Goal: Task Accomplishment & Management: Complete application form

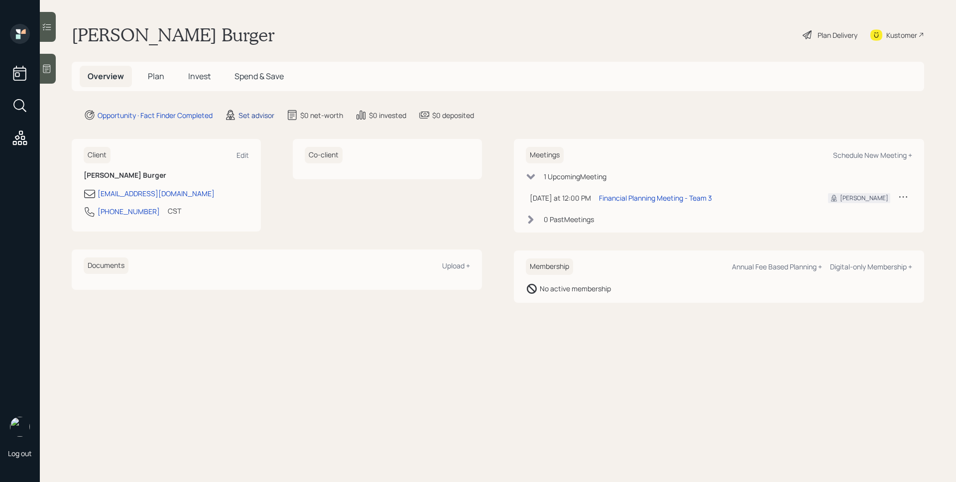
click at [259, 117] on div "Set advisor" at bounding box center [256, 115] width 36 height 10
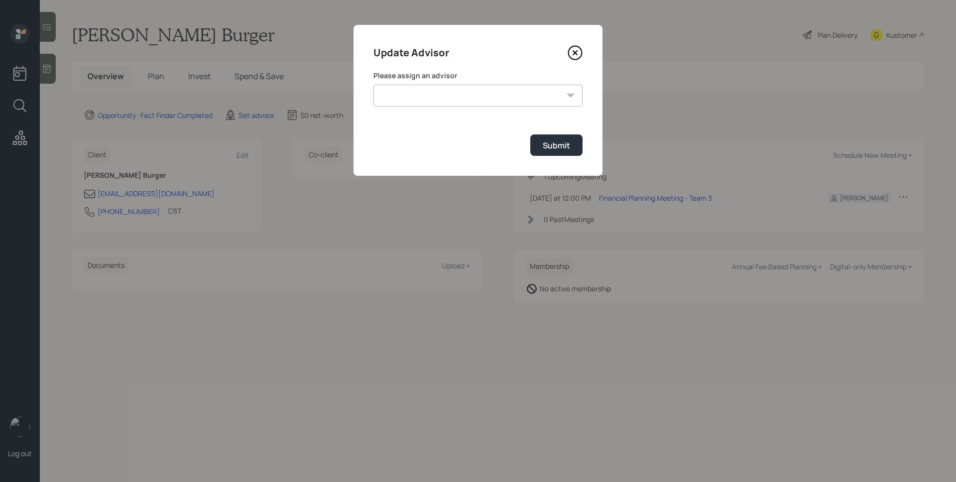
click at [465, 95] on select "[PERSON_NAME] [PERSON_NAME] End [PERSON_NAME] [PERSON_NAME] [PERSON_NAME] [PERS…" at bounding box center [477, 96] width 209 height 22
select select "d946c976-65aa-4529-ac9d-02c4f1114fc0"
click at [373, 85] on select "[PERSON_NAME] [PERSON_NAME] End [PERSON_NAME] [PERSON_NAME] [PERSON_NAME] [PERS…" at bounding box center [477, 96] width 209 height 22
click at [563, 146] on div "Submit" at bounding box center [556, 145] width 27 height 11
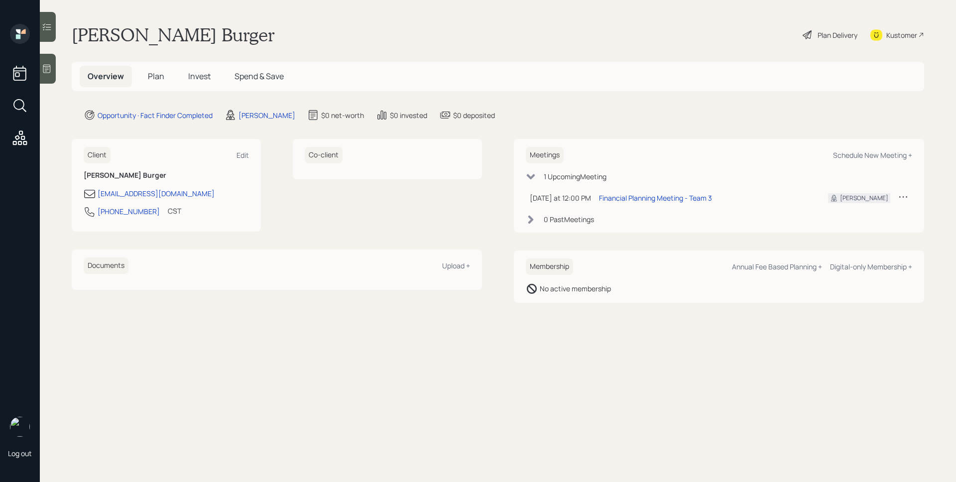
click at [51, 69] on icon at bounding box center [47, 69] width 10 height 10
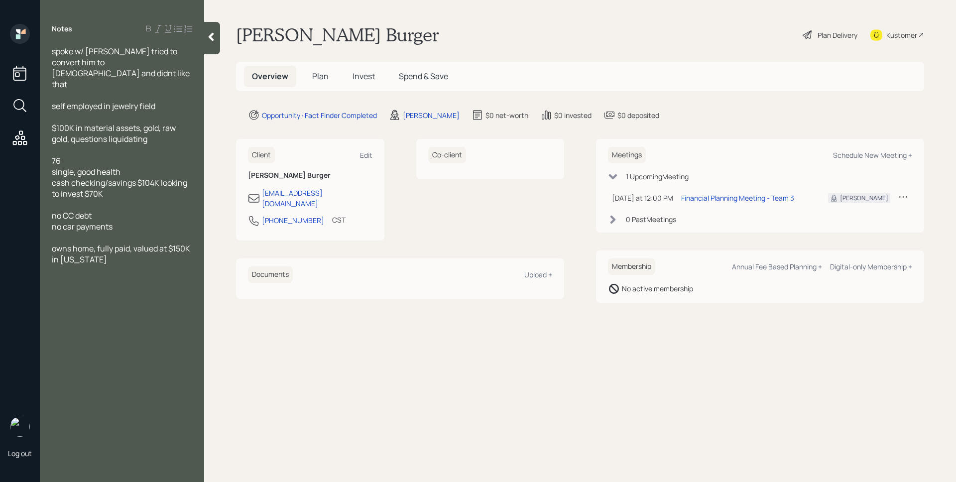
click at [322, 76] on span "Plan" at bounding box center [320, 76] width 16 height 11
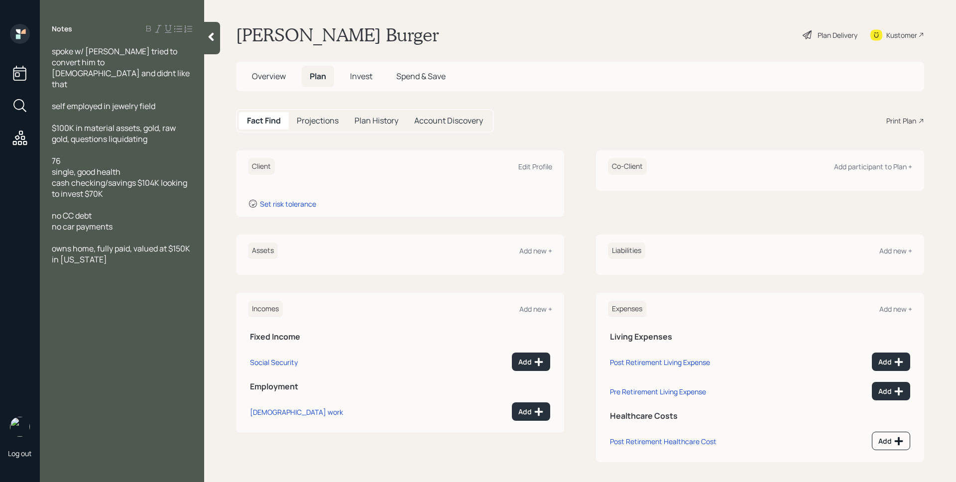
click at [520, 159] on div "Client Edit Profile" at bounding box center [400, 166] width 304 height 16
click at [527, 167] on div "Edit Profile" at bounding box center [535, 166] width 34 height 9
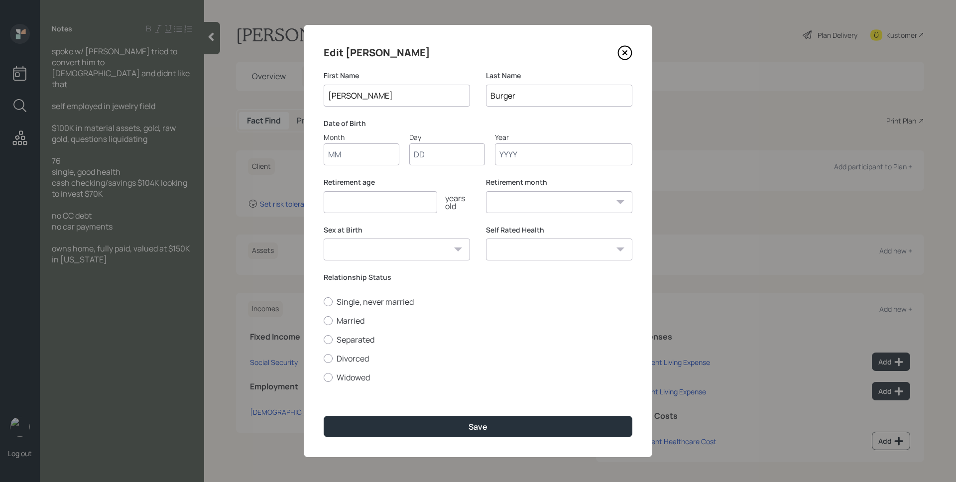
click at [344, 147] on input "Month" at bounding box center [362, 154] width 76 height 22
type input "01"
type input "1949"
select select "1"
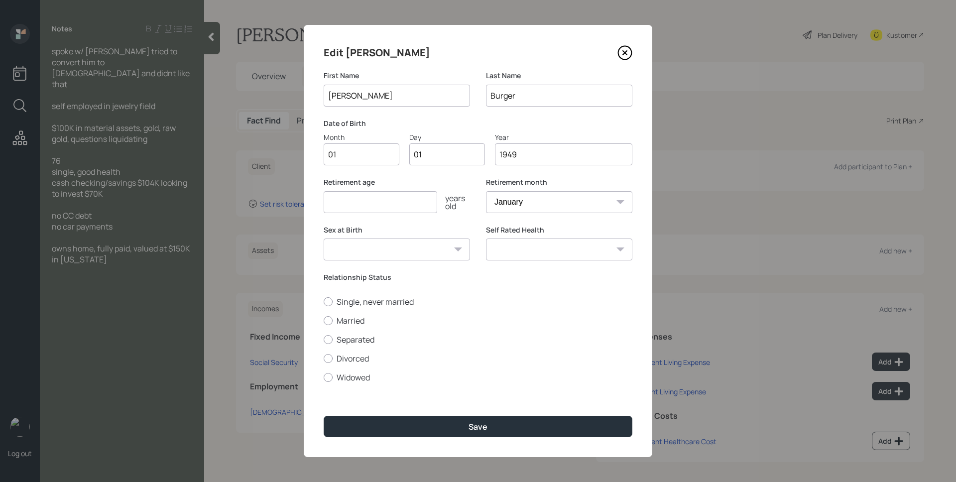
type input "1949"
type input "7"
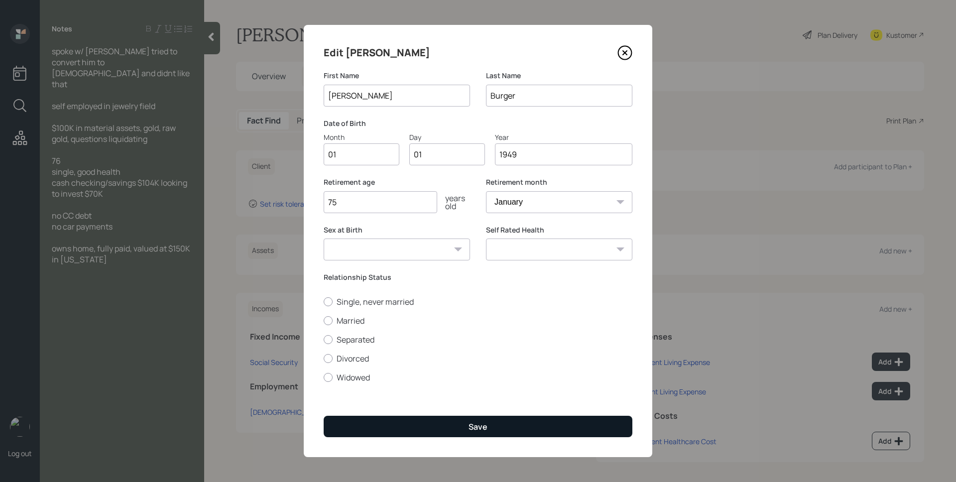
type input "75"
click at [487, 425] on div "Save" at bounding box center [478, 426] width 19 height 11
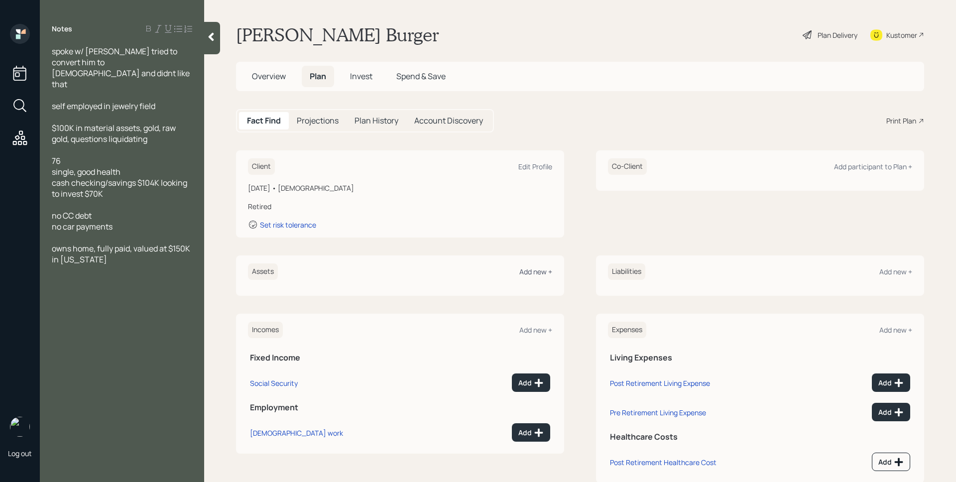
click at [539, 268] on div "Add new +" at bounding box center [535, 271] width 33 height 9
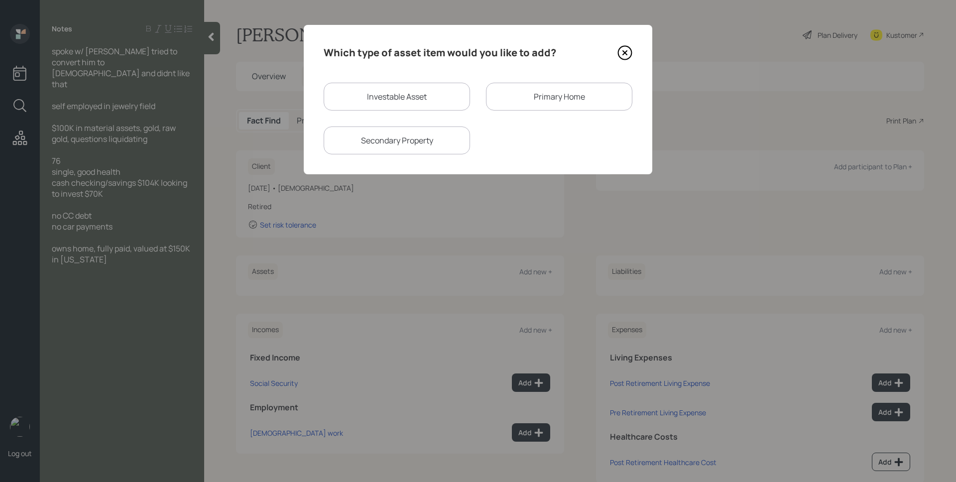
click at [443, 101] on div "Investable Asset" at bounding box center [397, 97] width 146 height 28
select select "taxable"
select select "balanced"
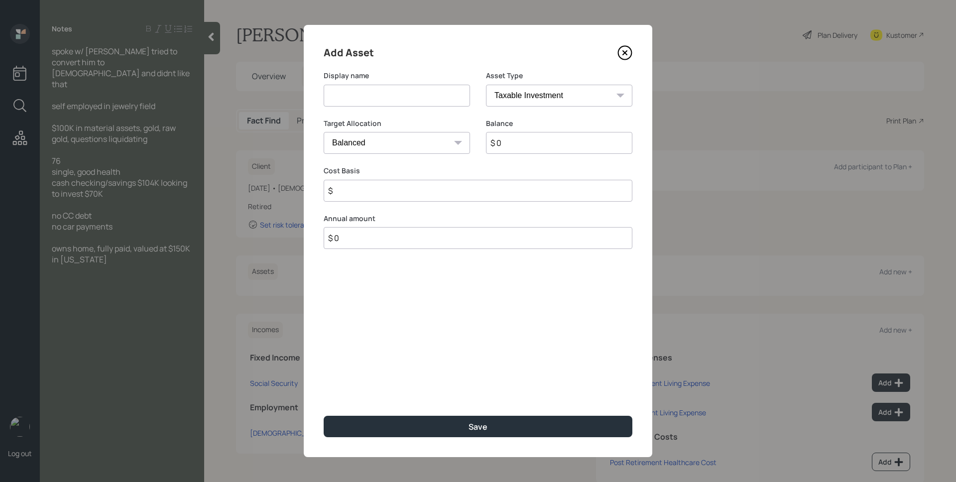
click at [430, 100] on input at bounding box center [397, 96] width 146 height 22
type input "Checking/Savings"
click at [533, 97] on select "SEP IRA IRA Roth IRA 401(k) Roth 401(k) 403(b) Roth 403(b) 457(b) Roth 457(b) H…" at bounding box center [559, 96] width 146 height 22
select select "cash"
click at [486, 85] on select "SEP IRA IRA Roth IRA 401(k) Roth 401(k) 403(b) Roth 403(b) 457(b) Roth 457(b) H…" at bounding box center [559, 96] width 146 height 22
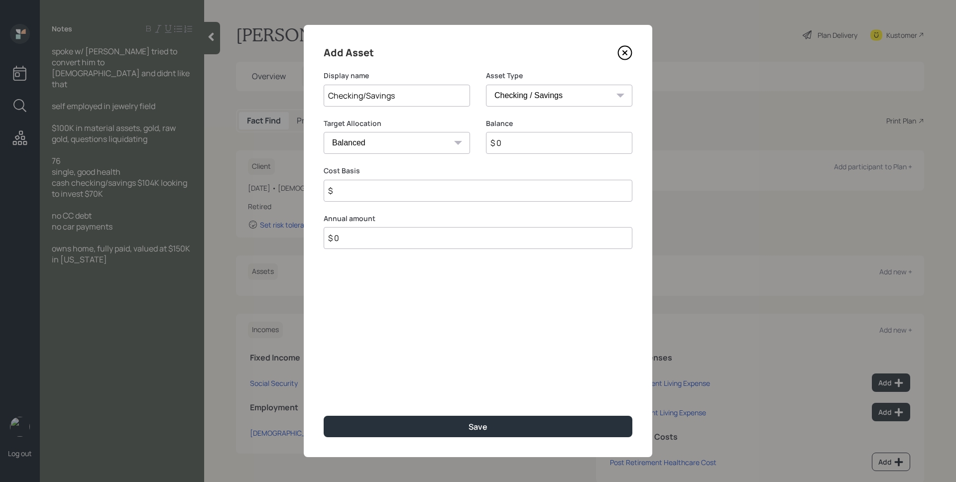
type input "$"
click at [513, 142] on input "$ 0" at bounding box center [478, 143] width 309 height 22
type input "$ 1"
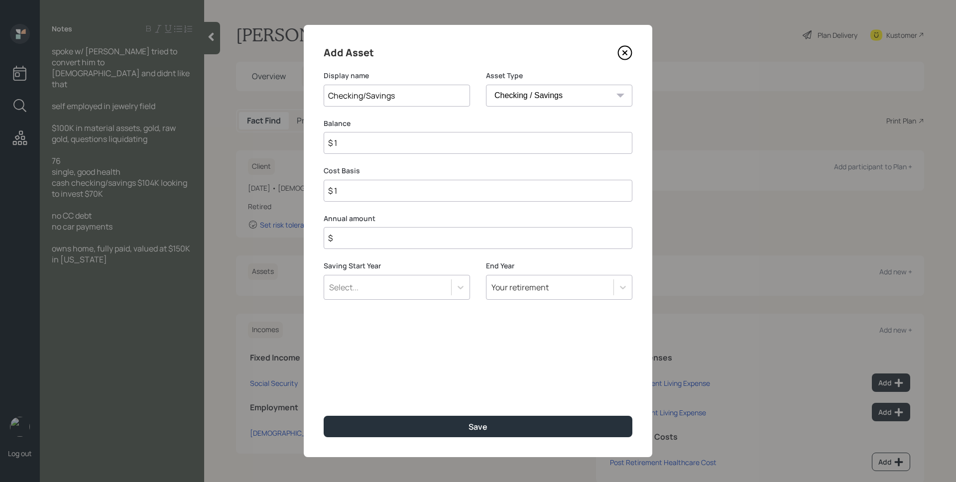
type input "$ 10"
type input "$ 104"
type input "$ 1,040"
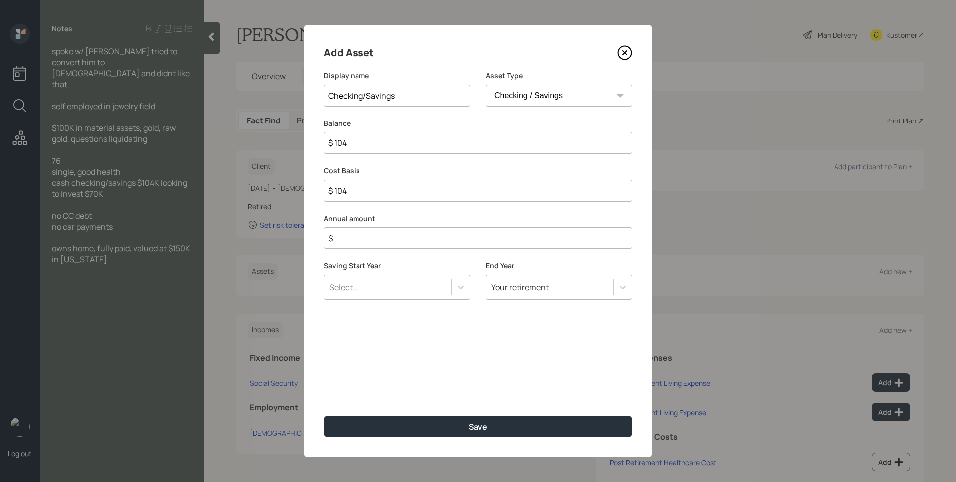
type input "$ 1,040"
type input "$ 10,400"
type input "$ 104,000"
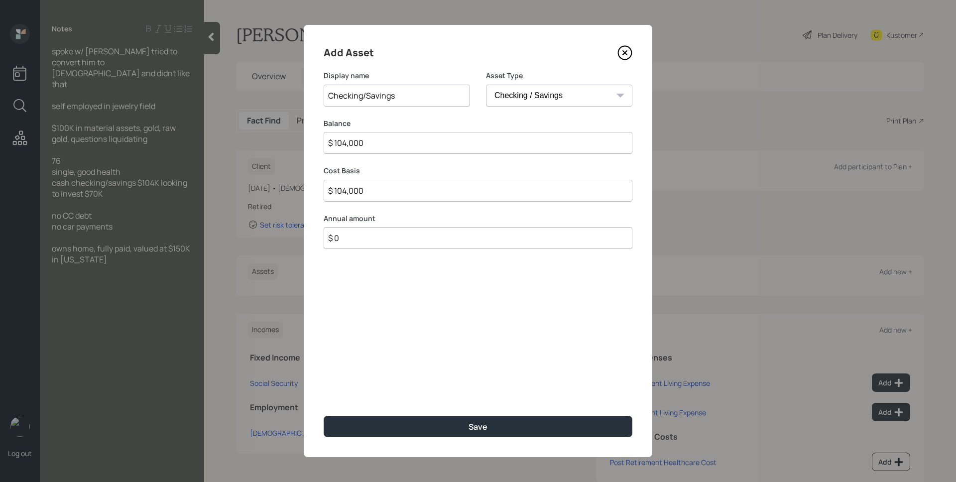
type input "$ 0"
click at [324, 416] on button "Save" at bounding box center [478, 426] width 309 height 21
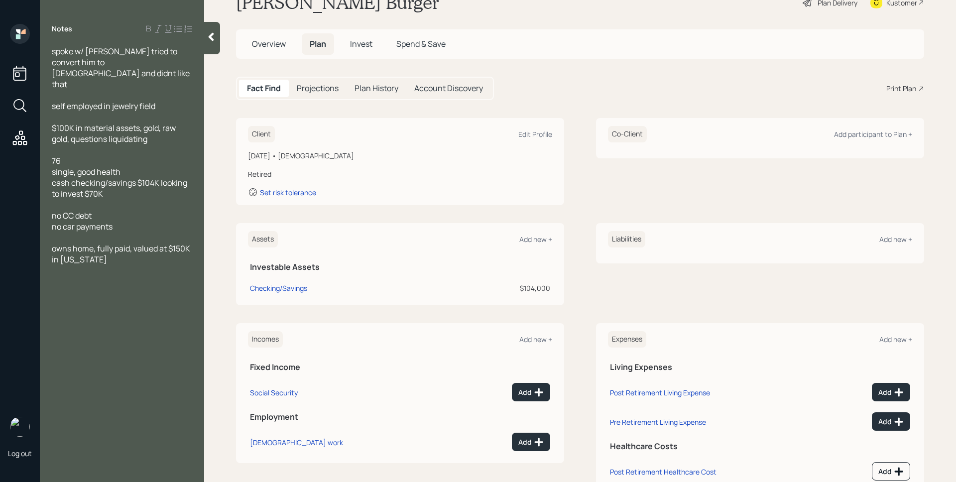
scroll to position [37, 0]
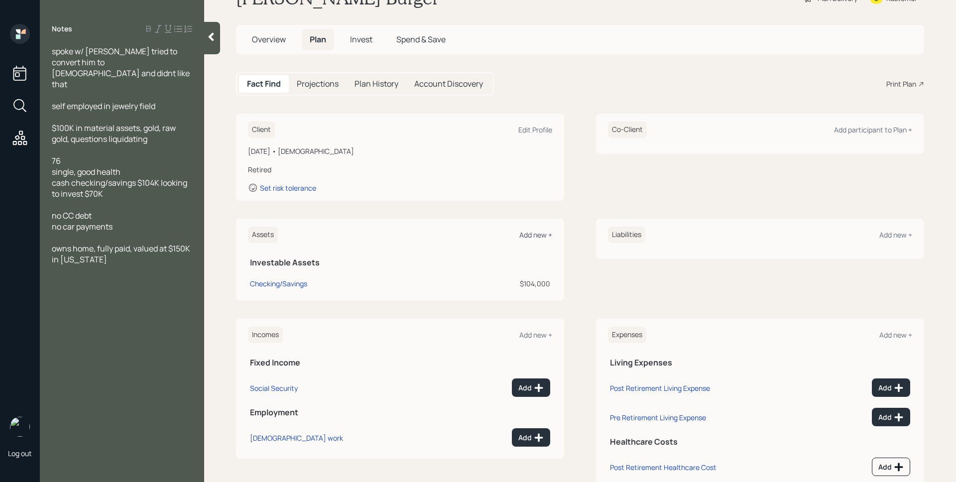
click at [537, 233] on div "Add new +" at bounding box center [535, 234] width 33 height 9
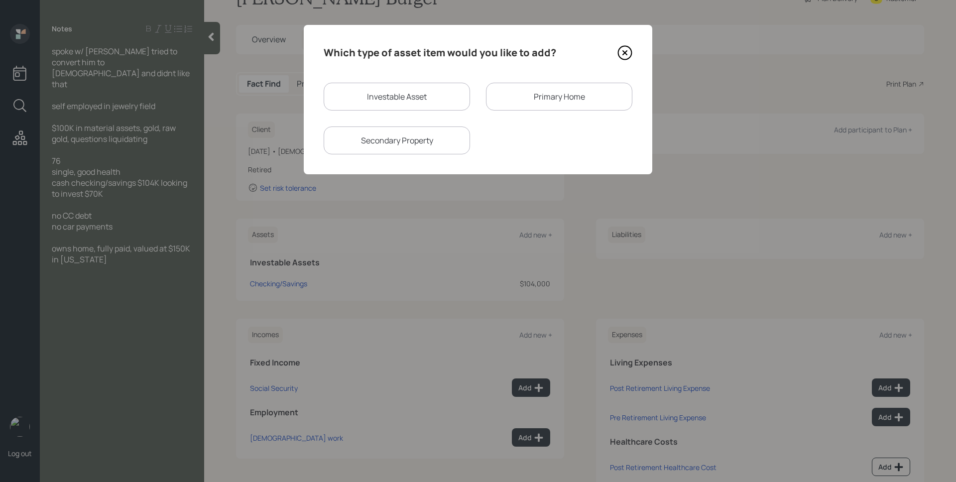
click at [375, 103] on div "Investable Asset" at bounding box center [397, 97] width 146 height 28
select select "taxable"
select select "balanced"
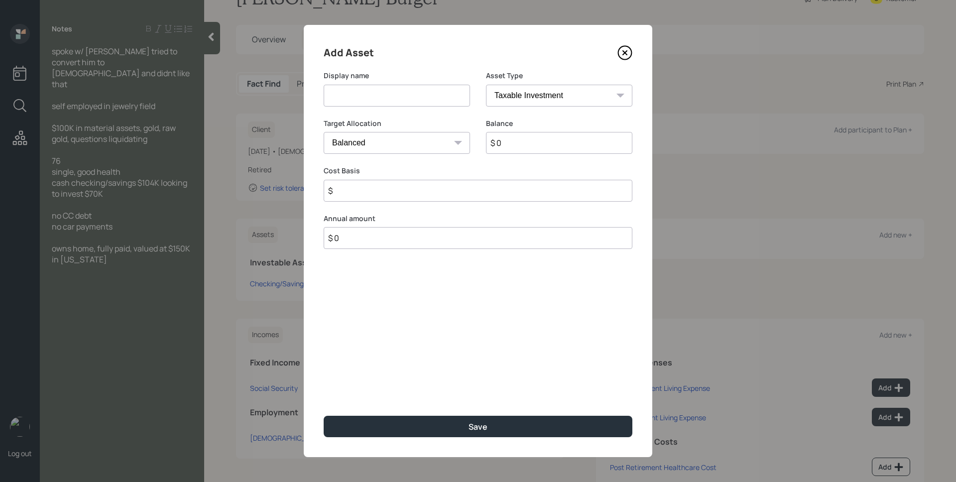
click at [380, 91] on input at bounding box center [397, 96] width 146 height 22
type input "Material Assets"
click at [624, 52] on icon at bounding box center [625, 53] width 4 height 4
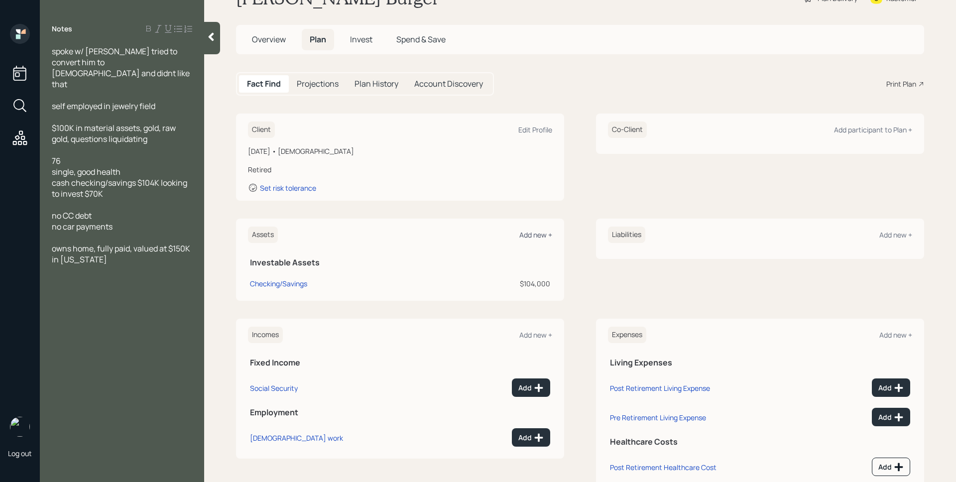
click at [533, 232] on div "Add new +" at bounding box center [535, 234] width 33 height 9
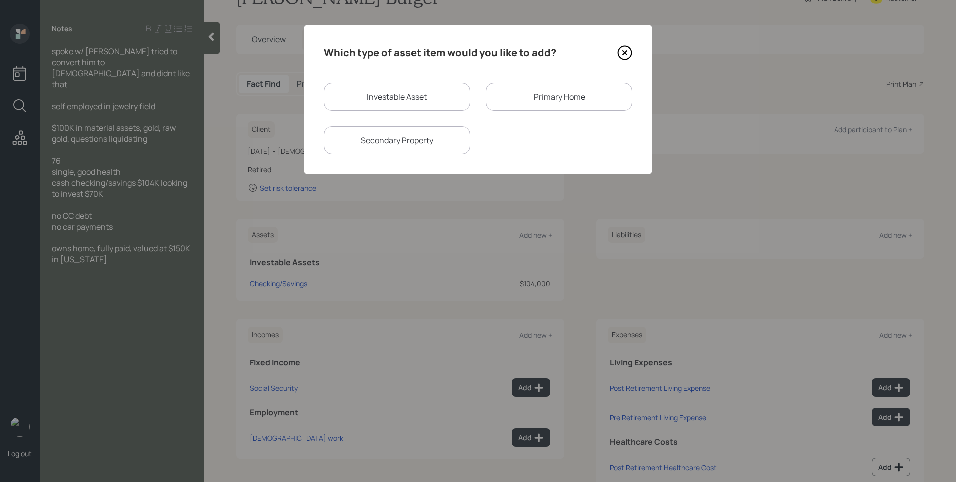
click at [551, 109] on div "Primary Home" at bounding box center [559, 97] width 146 height 28
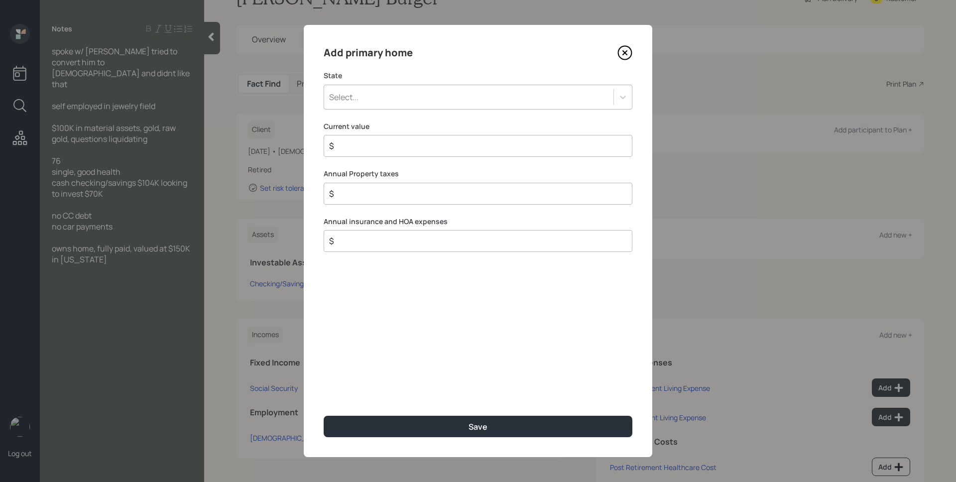
click at [458, 100] on div "Select..." at bounding box center [468, 97] width 289 height 17
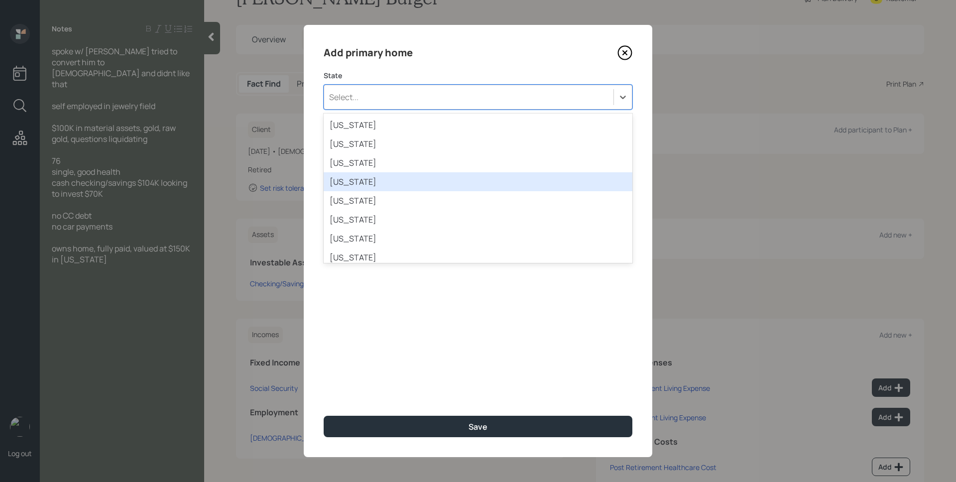
click at [406, 180] on div "Arkansas" at bounding box center [478, 181] width 309 height 19
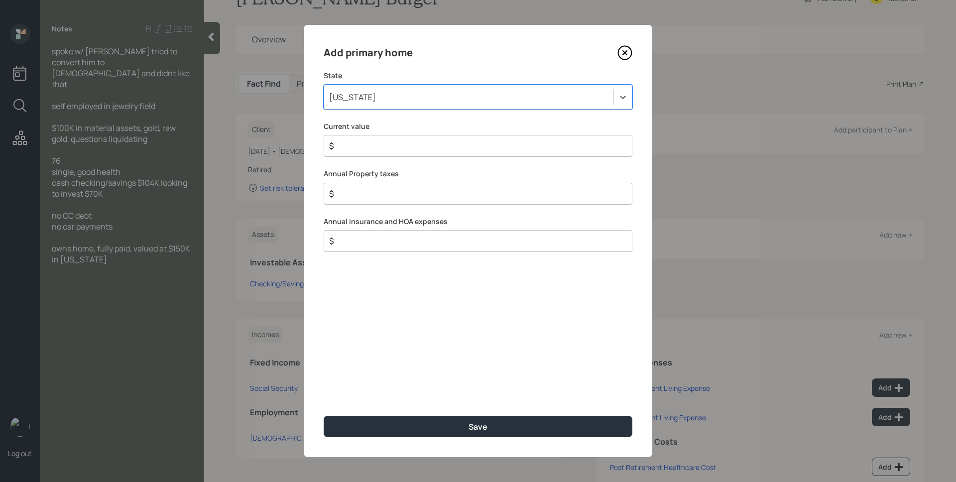
click at [400, 147] on input "$" at bounding box center [474, 146] width 292 height 12
type input "$ 150,000"
type input "$ 0"
click at [324, 416] on button "Save" at bounding box center [478, 426] width 309 height 21
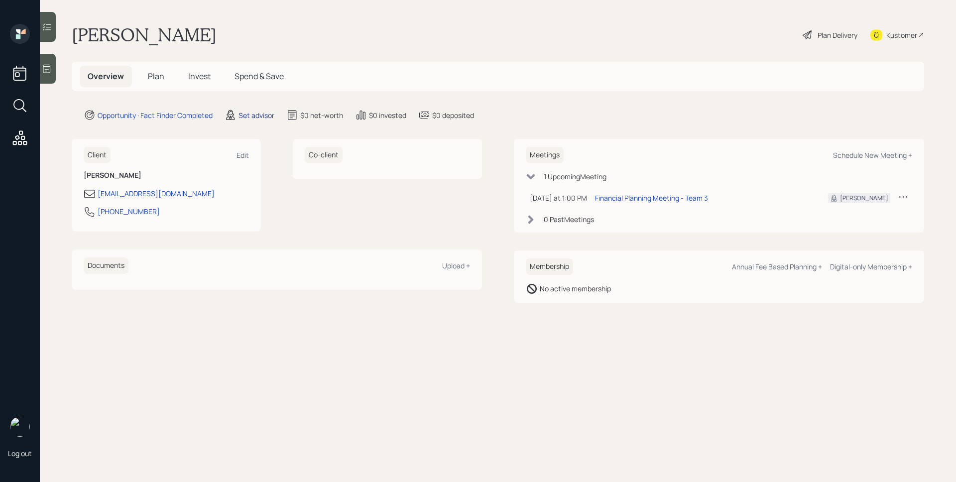
click at [255, 113] on div "Set advisor" at bounding box center [256, 115] width 36 height 10
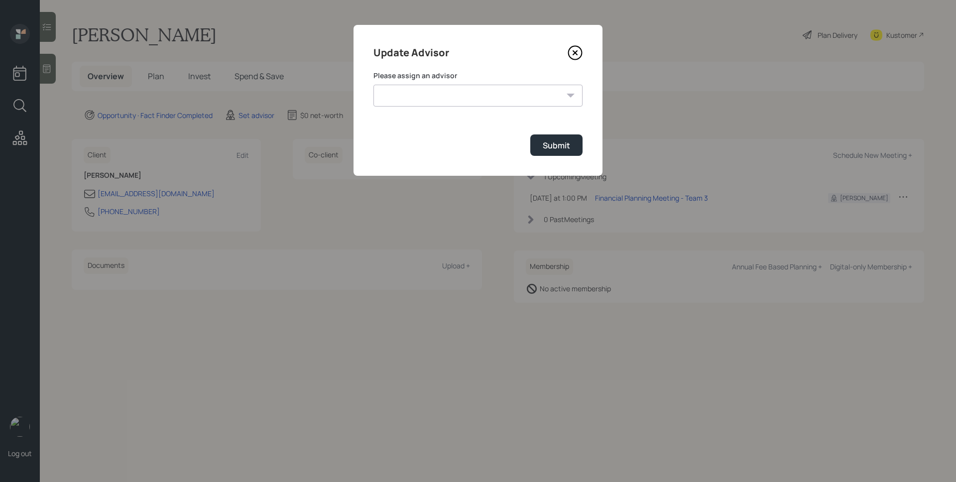
click at [435, 99] on select "[PERSON_NAME] [PERSON_NAME] End [PERSON_NAME] [PERSON_NAME] [PERSON_NAME] [PERS…" at bounding box center [477, 96] width 209 height 22
